Goal: Task Accomplishment & Management: Use online tool/utility

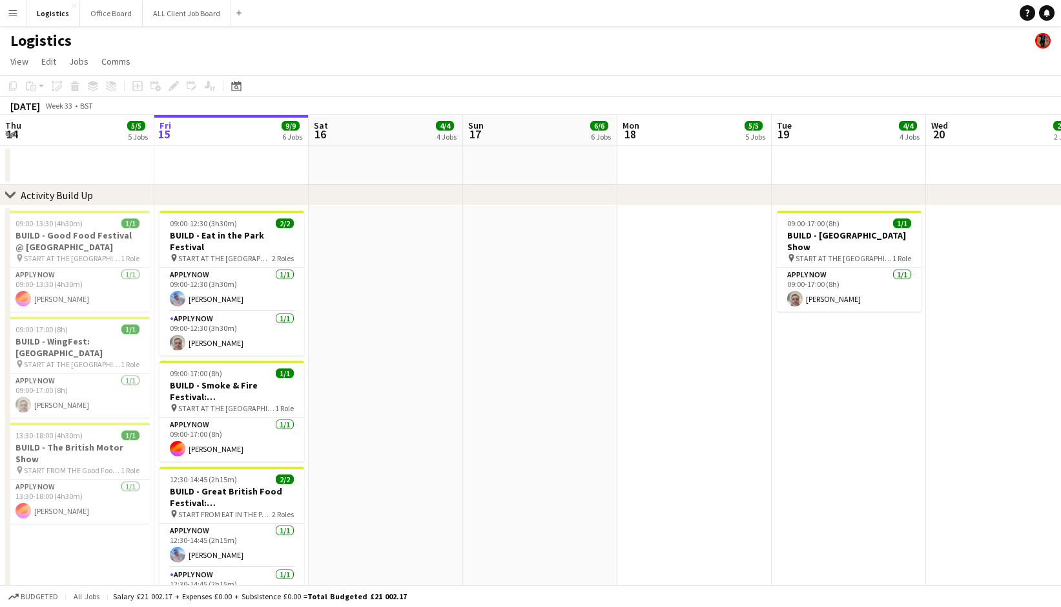
scroll to position [0, 521]
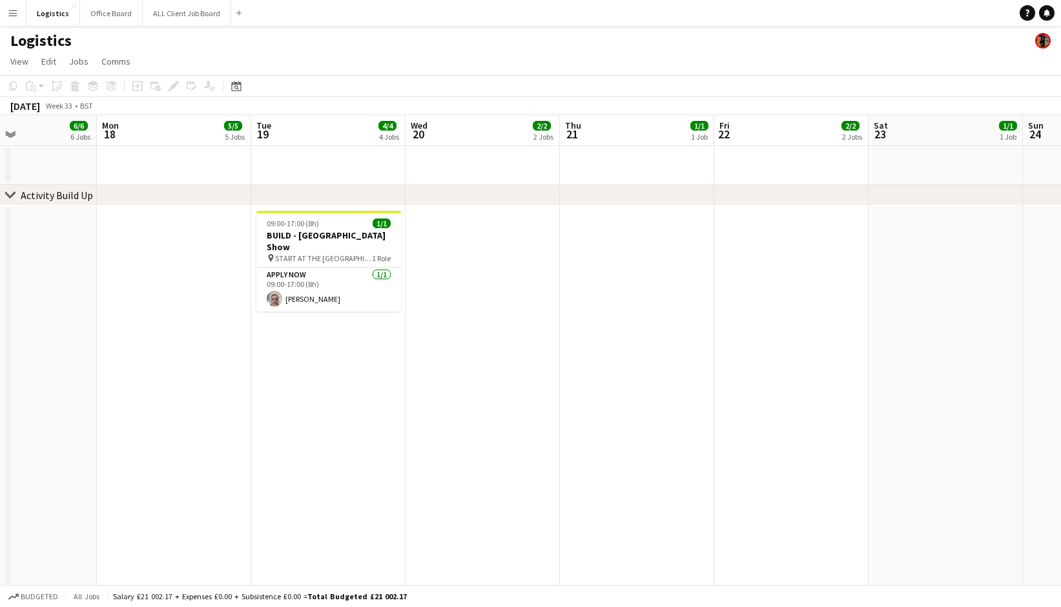
click at [176, 259] on app-date-cell at bounding box center [174, 497] width 154 height 585
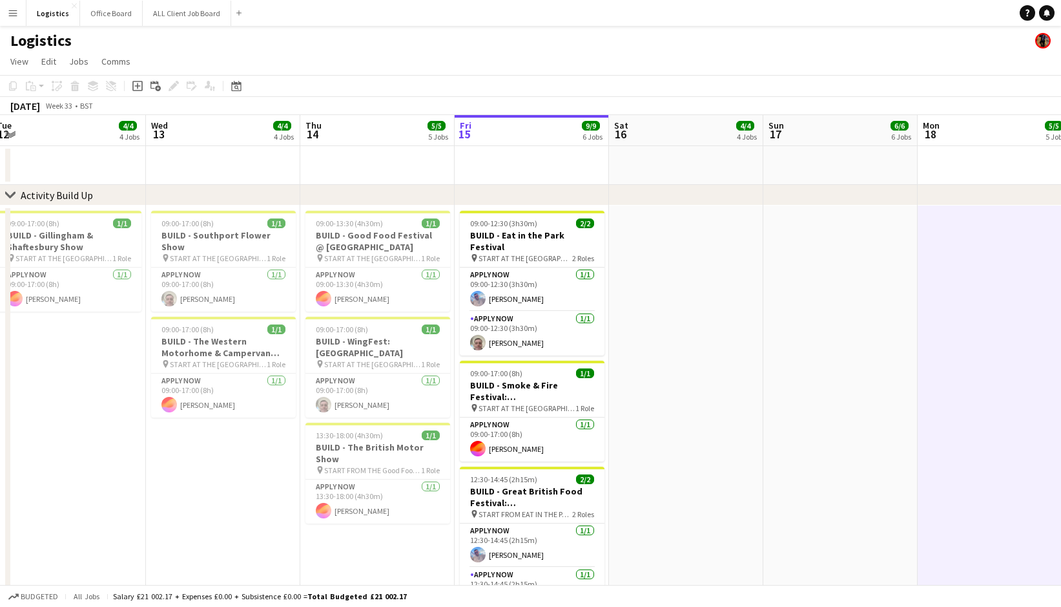
scroll to position [0, 311]
